Goal: Book appointment/travel/reservation

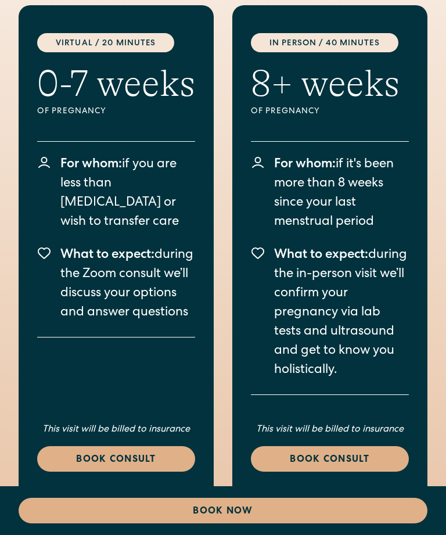
scroll to position [2871, 0]
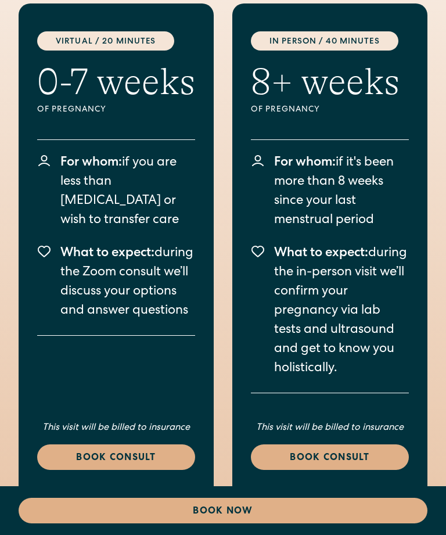
click at [364, 452] on div "Book consult" at bounding box center [330, 459] width 130 height 14
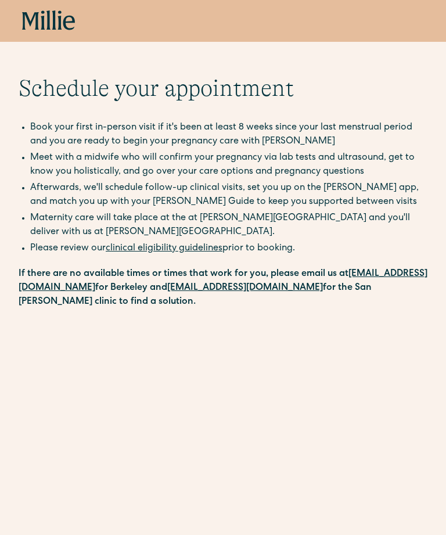
click at [183, 245] on link "clinical eligibility guidelines" at bounding box center [164, 248] width 117 height 9
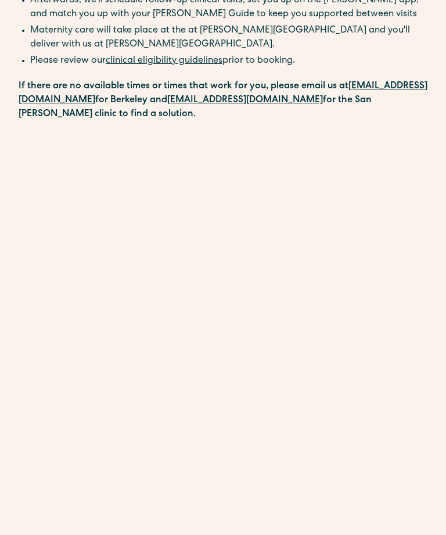
scroll to position [337, 0]
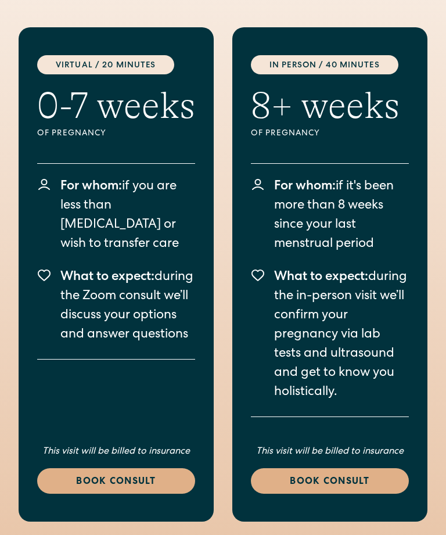
scroll to position [2855, 0]
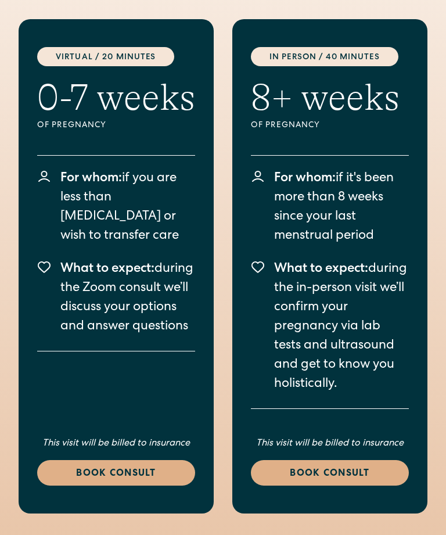
click at [161, 461] on link "Book consult" at bounding box center [116, 474] width 158 height 26
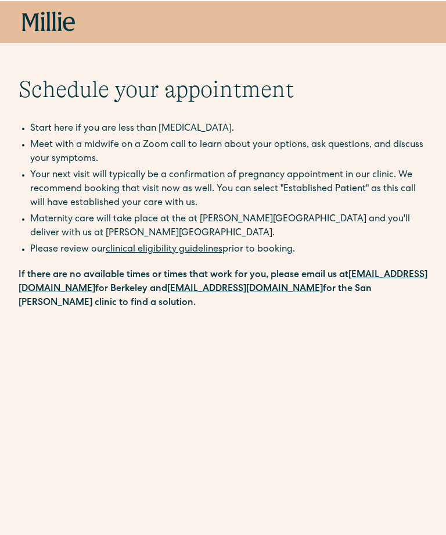
scroll to position [337, 0]
